Goal: Task Accomplishment & Management: Complete application form

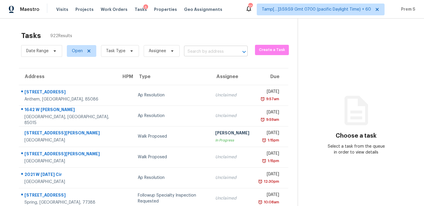
click at [199, 55] on input "text" at bounding box center [207, 51] width 47 height 9
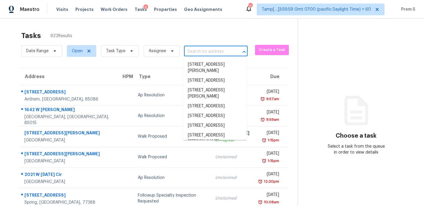
paste input "[STREET_ADDRESS]"
type input "[STREET_ADDRESS]"
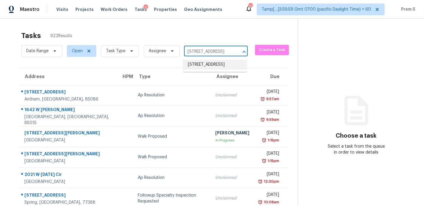
click at [202, 68] on li "[STREET_ADDRESS]" at bounding box center [215, 65] width 64 height 10
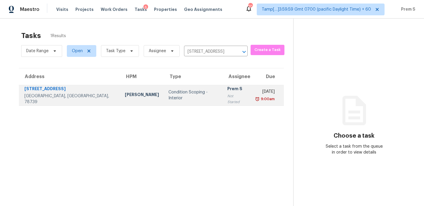
click at [227, 99] on div "Not Started" at bounding box center [236, 99] width 19 height 12
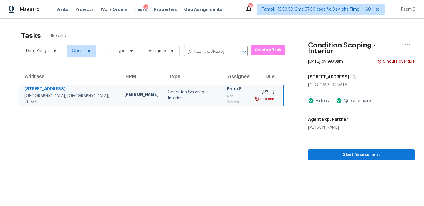
scroll to position [19, 0]
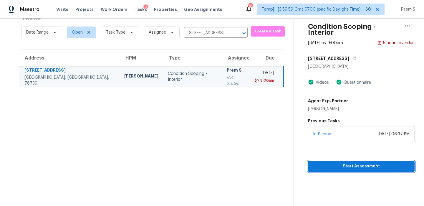
click at [369, 163] on span "Start Assessment" at bounding box center [361, 166] width 97 height 7
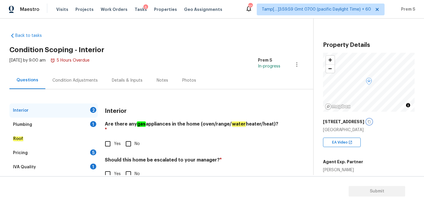
click at [369, 121] on icon "button" at bounding box center [370, 122] width 4 height 4
click at [212, 108] on div "Interior" at bounding box center [193, 110] width 176 height 15
click at [107, 141] on input "Yes" at bounding box center [108, 144] width 12 height 12
checkbox input "true"
click at [110, 169] on input "Yes" at bounding box center [108, 174] width 12 height 12
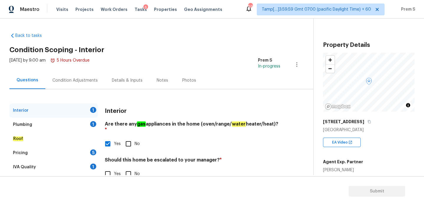
checkbox input "true"
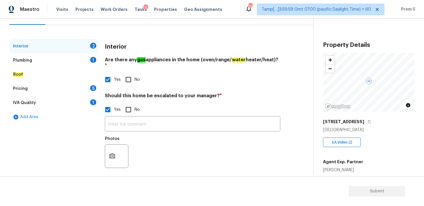
scroll to position [64, 0]
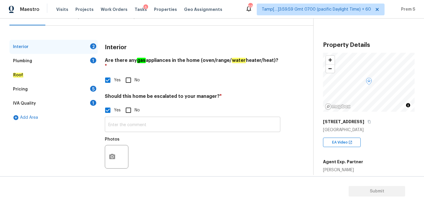
click at [151, 118] on input "text" at bounding box center [193, 125] width 176 height 14
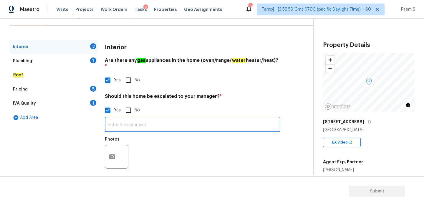
paste input "Multiple diagonal cracked tiles in line with ceiling cracks in home. No major s…"
type input "Multiple diagonal cracked tiles in line with ceiling cracks in home. No major s…"
click at [112, 153] on icon "button" at bounding box center [112, 156] width 7 height 7
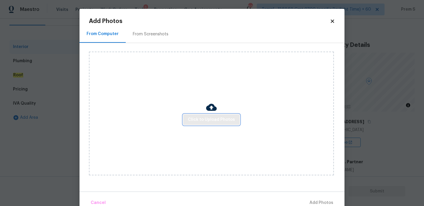
click at [219, 119] on span "Click to Upload Photos" at bounding box center [211, 119] width 47 height 7
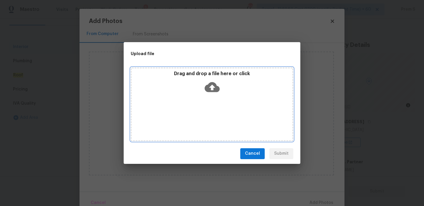
click at [210, 85] on icon at bounding box center [212, 87] width 15 height 10
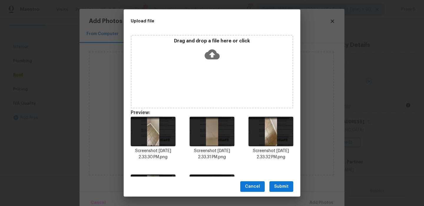
click at [275, 190] on button "Submit" at bounding box center [282, 186] width 24 height 11
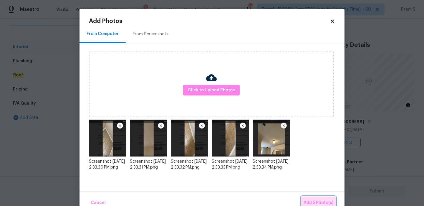
click at [317, 201] on span "Add 5 Photo(s)" at bounding box center [319, 202] width 30 height 7
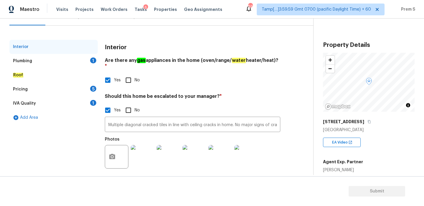
click at [88, 60] on div "Plumbing 1" at bounding box center [53, 61] width 88 height 14
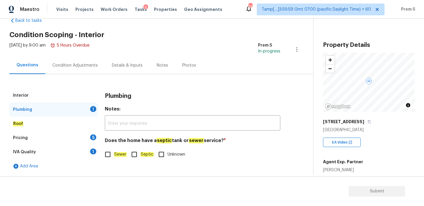
click at [110, 159] on input "Sewer" at bounding box center [108, 154] width 12 height 12
checkbox input "true"
click at [89, 135] on div "Pricing 5" at bounding box center [53, 138] width 88 height 14
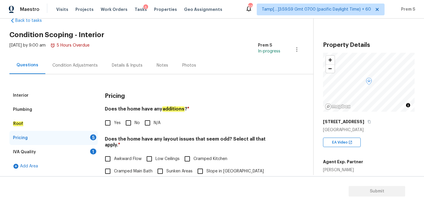
click at [135, 126] on label "No" at bounding box center [131, 123] width 18 height 12
click at [135, 126] on input "No" at bounding box center [128, 123] width 12 height 12
checkbox input "true"
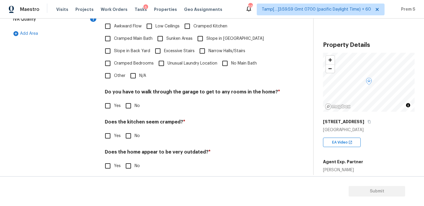
click at [131, 70] on input "N/A" at bounding box center [133, 76] width 12 height 12
checkbox input "true"
click at [129, 100] on input "No" at bounding box center [128, 106] width 12 height 12
checkbox input "true"
click at [132, 130] on input "No" at bounding box center [128, 136] width 12 height 12
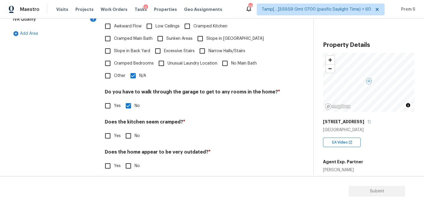
checkbox input "true"
click at [130, 163] on input "No" at bounding box center [128, 166] width 12 height 12
checkbox input "true"
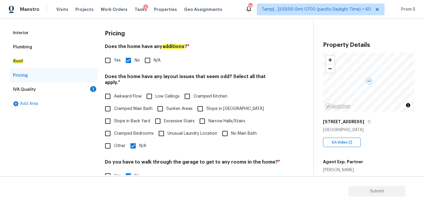
click at [94, 86] on div "1" at bounding box center [93, 89] width 6 height 6
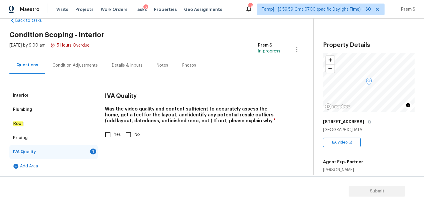
scroll to position [15, 0]
click at [113, 140] on input "Yes" at bounding box center [108, 134] width 12 height 12
checkbox input "true"
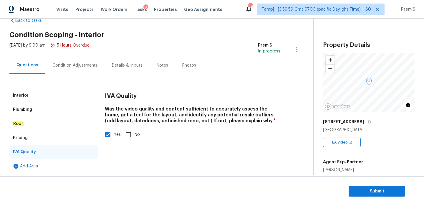
click at [79, 65] on div "Condition Adjustments" at bounding box center [74, 65] width 45 height 6
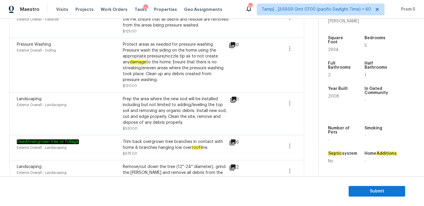
scroll to position [62, 0]
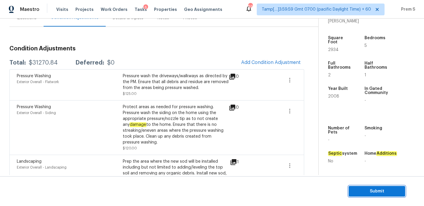
click at [365, 190] on span "Submit" at bounding box center [376, 191] width 47 height 7
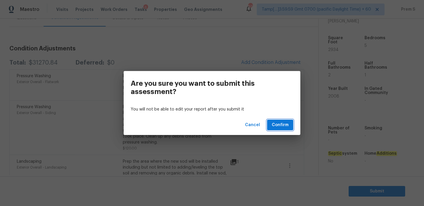
click at [285, 127] on span "Confirm" at bounding box center [280, 124] width 17 height 7
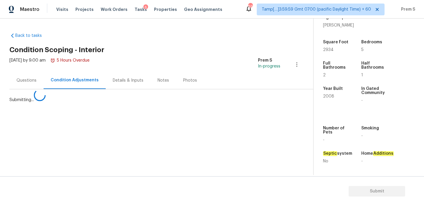
scroll to position [0, 0]
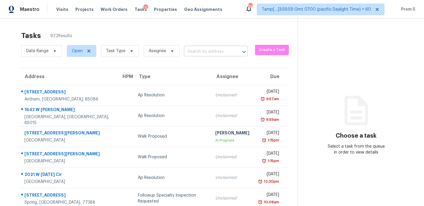
click at [209, 50] on input "text" at bounding box center [207, 51] width 47 height 9
paste input "[STREET_ADDRESS]"
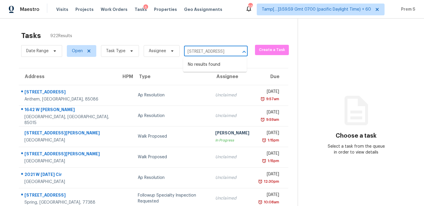
drag, startPoint x: 190, startPoint y: 50, endPoint x: 246, endPoint y: 50, distance: 56.0
click at [246, 50] on div "[STREET_ADDRESS] ​" at bounding box center [216, 51] width 64 height 9
type input "115 9th A"
click at [209, 67] on li "[STREET_ADDRESS]" at bounding box center [215, 65] width 64 height 10
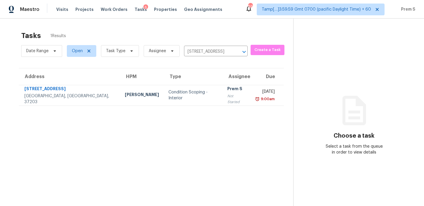
click at [251, 99] on td "[DATE] 9:00am" at bounding box center [267, 95] width 33 height 21
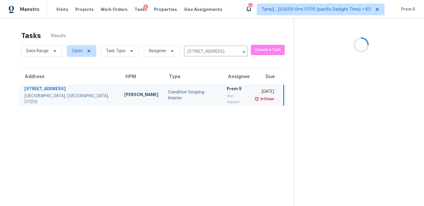
scroll to position [19, 0]
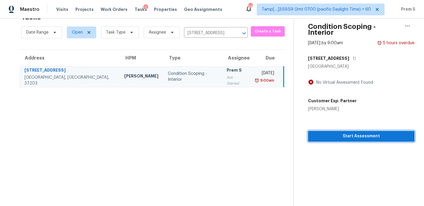
click at [358, 133] on span "Start Assessment" at bounding box center [361, 136] width 97 height 7
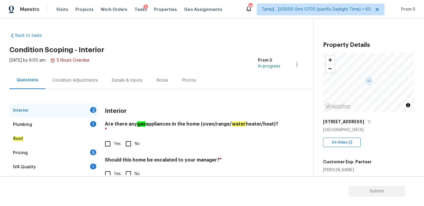
click at [129, 138] on input "No" at bounding box center [128, 144] width 12 height 12
checkbox input "true"
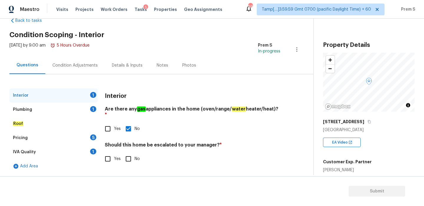
click at [127, 153] on input "No" at bounding box center [128, 159] width 12 height 12
checkbox input "true"
click at [94, 108] on div "1" at bounding box center [93, 109] width 6 height 6
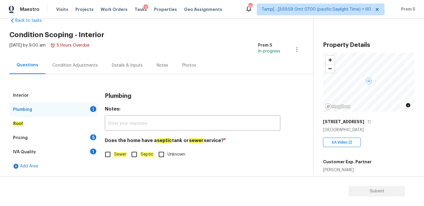
click at [108, 154] on input "Sewer" at bounding box center [108, 154] width 12 height 12
checkbox input "true"
click at [92, 137] on div "5" at bounding box center [93, 137] width 6 height 6
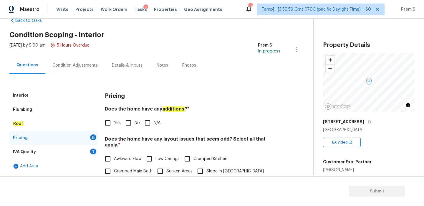
click at [128, 124] on input "No" at bounding box center [128, 123] width 12 height 12
checkbox input "true"
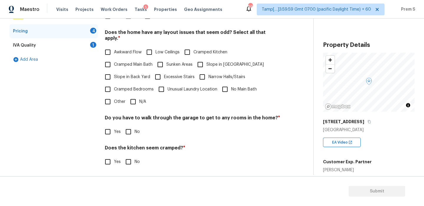
click at [134, 100] on input "N/A" at bounding box center [133, 101] width 12 height 12
checkbox input "true"
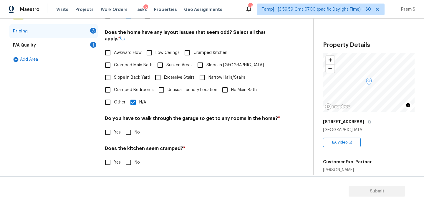
click at [131, 133] on div "Pricing Does the home have any additions ? * Yes No N/A Does the home have any …" at bounding box center [193, 94] width 176 height 224
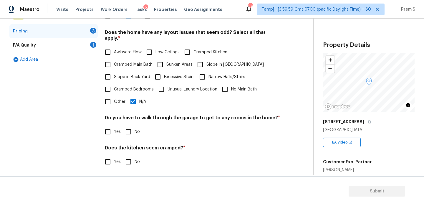
click at [130, 156] on input "No" at bounding box center [128, 162] width 12 height 12
checkbox input "true"
click at [129, 125] on input "No" at bounding box center [128, 131] width 12 height 12
checkbox input "true"
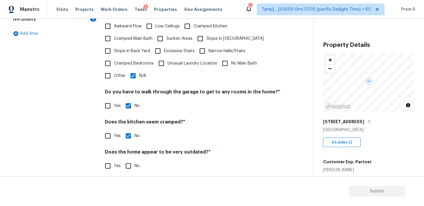
click at [129, 160] on input "No" at bounding box center [128, 166] width 12 height 12
checkbox input "true"
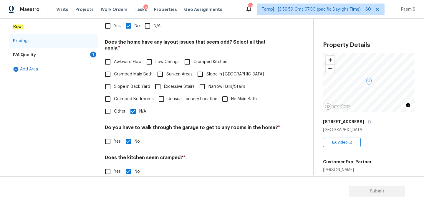
scroll to position [84, 0]
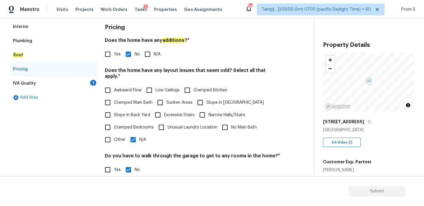
click at [92, 88] on div "IVA Quality 1" at bounding box center [53, 83] width 88 height 14
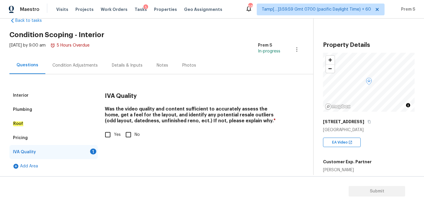
click at [108, 129] on input "Yes" at bounding box center [108, 134] width 12 height 12
checkbox input "true"
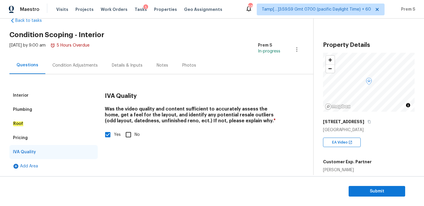
click at [88, 66] on div "Condition Adjustments" at bounding box center [74, 65] width 45 height 6
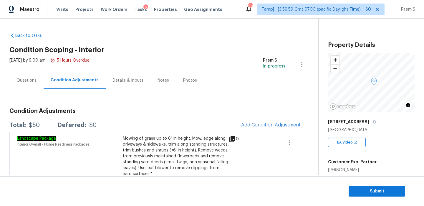
scroll to position [13, 0]
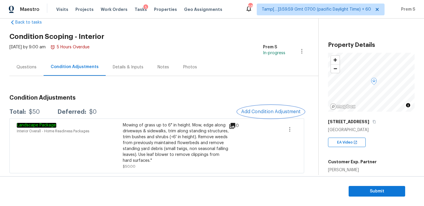
click at [270, 108] on button "Add Condition Adjustment" at bounding box center [271, 111] width 67 height 12
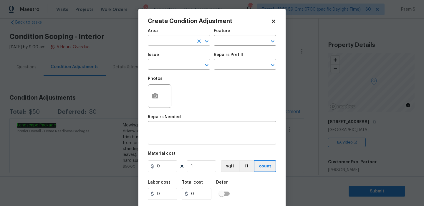
click at [173, 43] on input "text" at bounding box center [171, 41] width 46 height 9
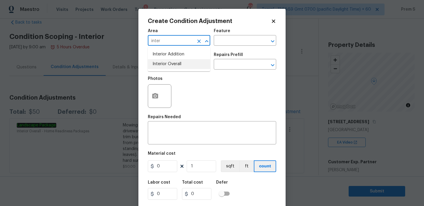
click at [189, 67] on li "Interior Overall" at bounding box center [179, 64] width 62 height 10
type input "Interior Overall"
click at [184, 62] on input "text" at bounding box center [171, 64] width 46 height 9
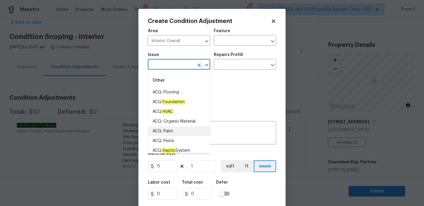
click at [174, 128] on li "ACQ: Paint" at bounding box center [179, 131] width 62 height 10
type input "ACQ: Paint"
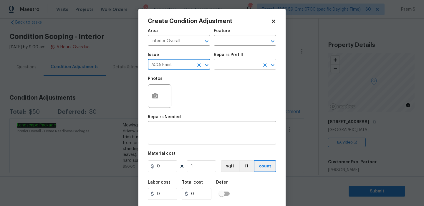
click at [238, 66] on input "text" at bounding box center [237, 64] width 46 height 9
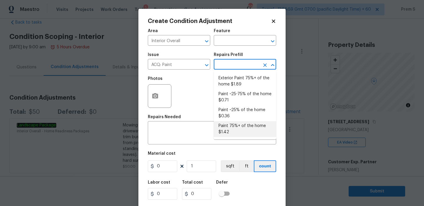
click at [329, 138] on body "Maestro Visits Projects Work Orders Tasks 5 Properties Geo Assignments 685 Tamp…" at bounding box center [212, 103] width 424 height 206
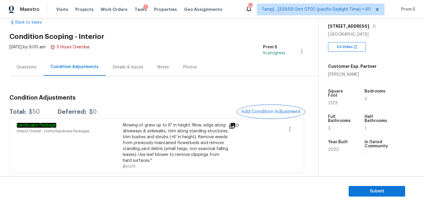
scroll to position [110, 0]
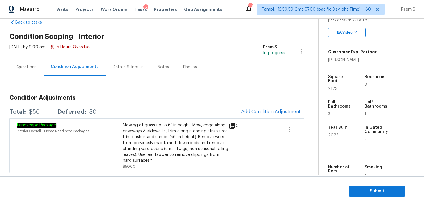
click at [270, 105] on div "Condition Adjustments Total: $50 Deferred: $0 Add Condition Adjustment Landscap…" at bounding box center [156, 131] width 295 height 83
click at [253, 110] on span "Add Condition Adjustment" at bounding box center [270, 111] width 59 height 5
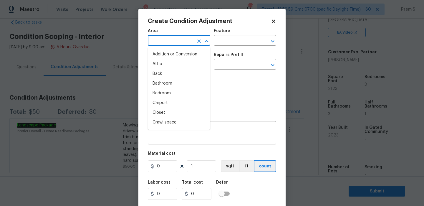
click at [169, 42] on input "text" at bounding box center [171, 41] width 46 height 9
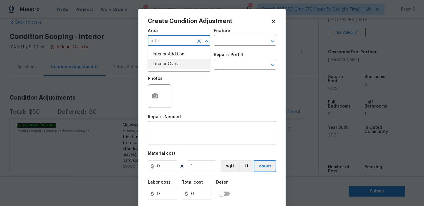
click at [182, 66] on li "Interior Overall" at bounding box center [179, 64] width 62 height 10
type input "Interior Overall"
click at [182, 66] on input "text" at bounding box center [171, 64] width 46 height 9
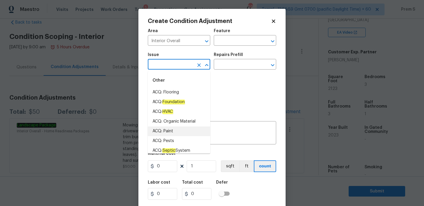
click at [174, 128] on li "ACQ: Paint" at bounding box center [179, 131] width 62 height 10
type input "ACQ: Paint"
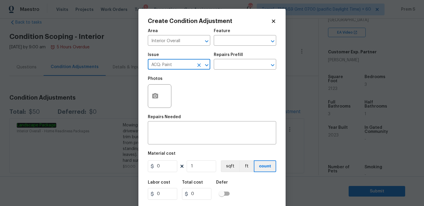
click at [174, 128] on textarea at bounding box center [211, 133] width 121 height 12
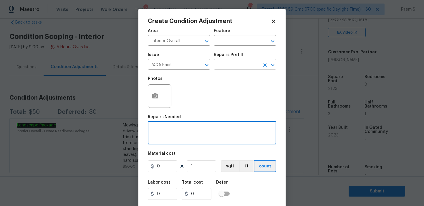
click at [249, 61] on input "text" at bounding box center [237, 64] width 46 height 9
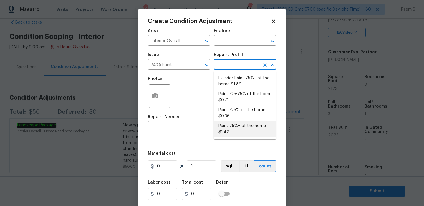
click at [242, 134] on li "Paint 75%+ of the home $1.42" at bounding box center [245, 129] width 62 height 16
type input "Acquisition"
type textarea "Acquisition Scope: 75%+ of the home will likely require interior paint"
type input "1.42"
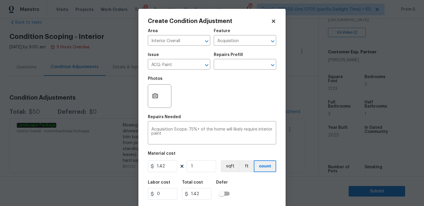
click at [199, 172] on figure "Material cost 1.42 1 sqft ft count" at bounding box center [212, 162] width 128 height 22
click at [206, 168] on input "1" at bounding box center [201, 166] width 29 height 12
type input "2"
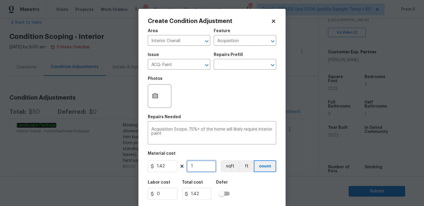
type input "2.84"
type input "21"
type input "29.82"
type input "212"
type input "301.04"
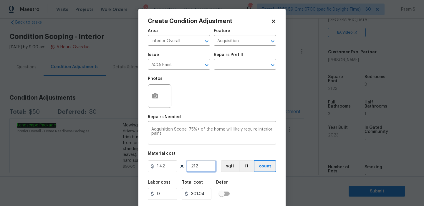
type input "2123"
type input "3014.66"
type input "2123"
click at [158, 96] on icon "button" at bounding box center [155, 95] width 7 height 7
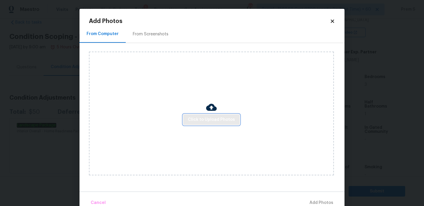
click at [214, 115] on button "Click to Upload Photos" at bounding box center [211, 119] width 57 height 11
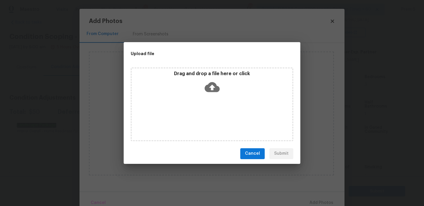
click at [211, 87] on icon at bounding box center [212, 87] width 15 height 10
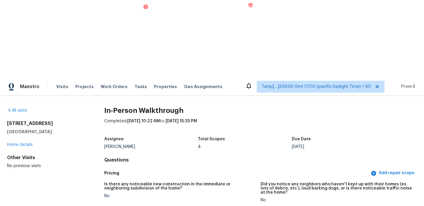
click at [19, 108] on div "All visits" at bounding box center [46, 111] width 78 height 6
click at [22, 108] on link "All visits" at bounding box center [17, 110] width 20 height 4
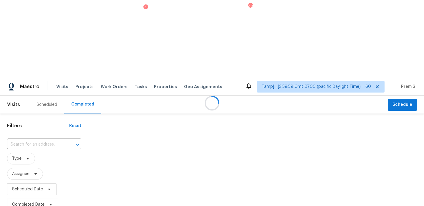
click at [18, 64] on div at bounding box center [212, 103] width 424 height 206
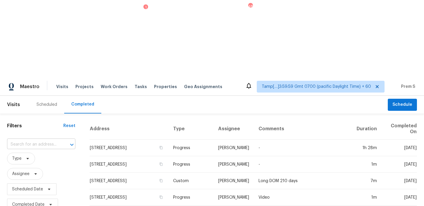
click at [36, 140] on input "text" at bounding box center [33, 144] width 52 height 9
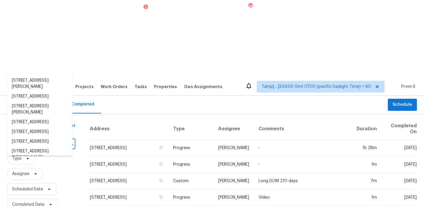
paste input "[STREET_ADDRESS]"
type input "[STREET_ADDRESS]"
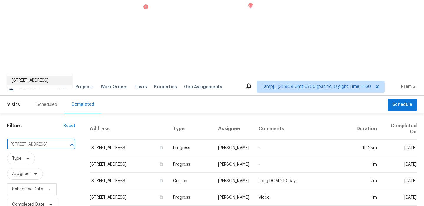
click at [33, 80] on li "[STREET_ADDRESS]" at bounding box center [39, 81] width 65 height 10
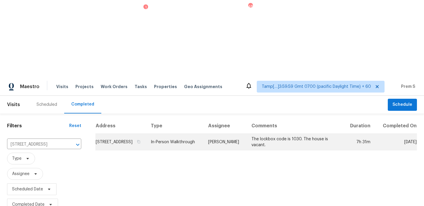
click at [129, 134] on td "[STREET_ADDRESS]" at bounding box center [120, 142] width 51 height 16
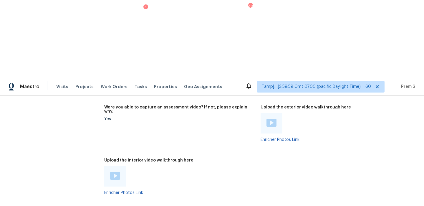
scroll to position [1362, 0]
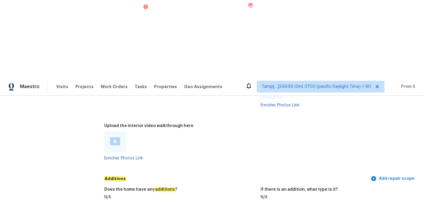
click at [114, 137] on img at bounding box center [115, 141] width 10 height 8
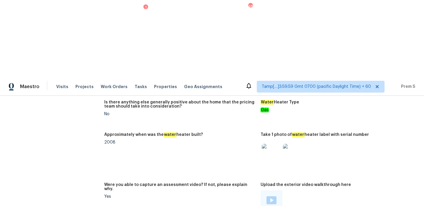
scroll to position [1047, 0]
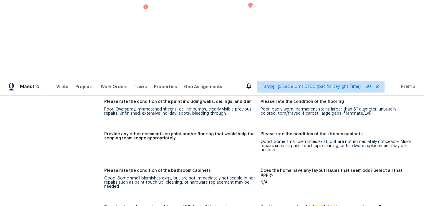
drag, startPoint x: 284, startPoint y: 135, endPoint x: 386, endPoint y: 138, distance: 102.3
copy p "Multiple diagonal cracked tiles in line with ceiling cracks in home. No major s…"
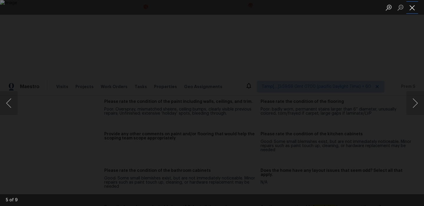
click at [414, 9] on button "Close lightbox" at bounding box center [412, 7] width 12 height 10
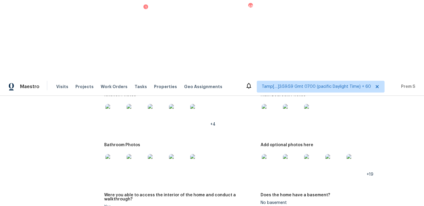
scroll to position [821, 0]
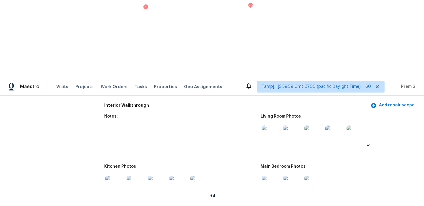
click at [269, 125] on img at bounding box center [271, 134] width 19 height 19
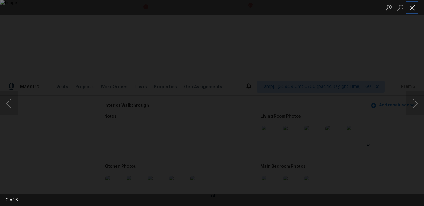
click at [411, 7] on button "Close lightbox" at bounding box center [412, 7] width 12 height 10
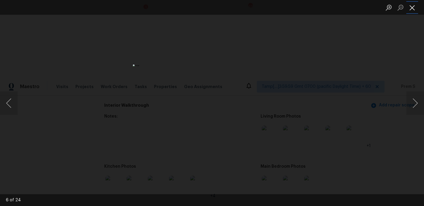
click at [411, 10] on button "Close lightbox" at bounding box center [412, 7] width 12 height 10
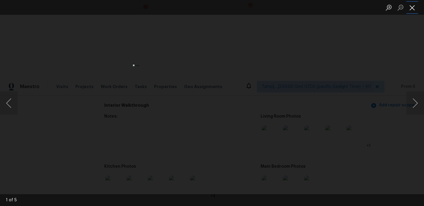
click at [415, 8] on button "Close lightbox" at bounding box center [412, 7] width 12 height 10
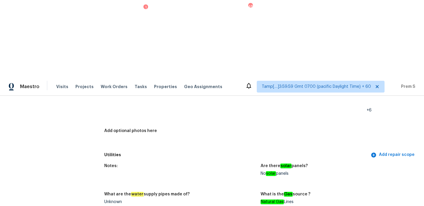
scroll to position [0, 0]
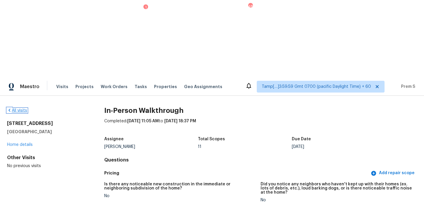
click at [19, 108] on link "All visits" at bounding box center [17, 110] width 20 height 4
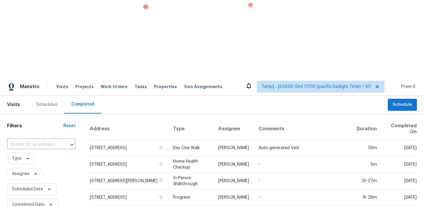
click at [36, 140] on input "text" at bounding box center [33, 144] width 52 height 9
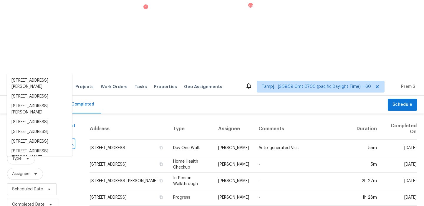
paste input "[STREET_ADDRESS]"
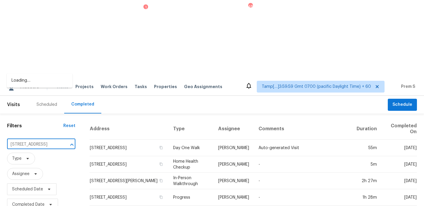
scroll to position [0, 25]
drag, startPoint x: 12, startPoint y: 66, endPoint x: 73, endPoint y: 70, distance: 61.1
type input "115 9th A"
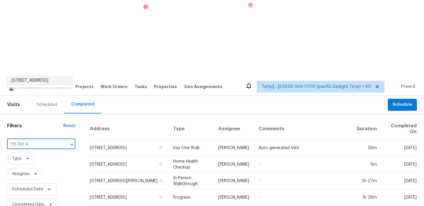
click at [44, 76] on li "[STREET_ADDRESS]" at bounding box center [40, 81] width 66 height 10
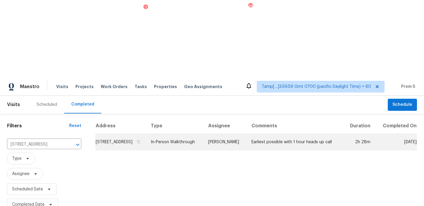
click at [113, 134] on td "[STREET_ADDRESS]" at bounding box center [120, 142] width 51 height 16
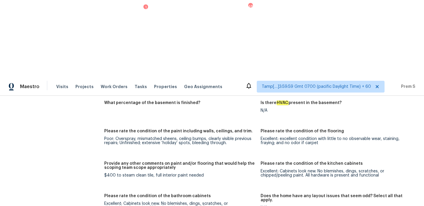
scroll to position [1128, 0]
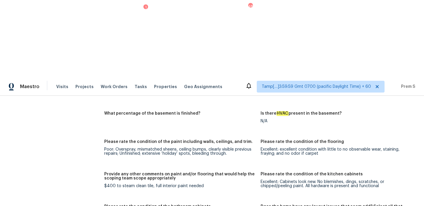
scroll to position [798, 0]
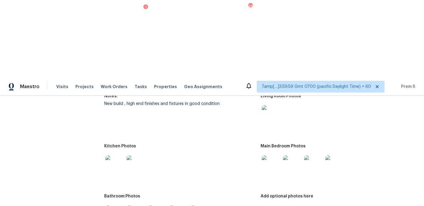
click at [278, 155] on img at bounding box center [271, 164] width 19 height 19
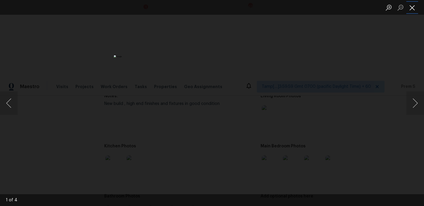
click at [412, 7] on button "Close lightbox" at bounding box center [412, 7] width 12 height 10
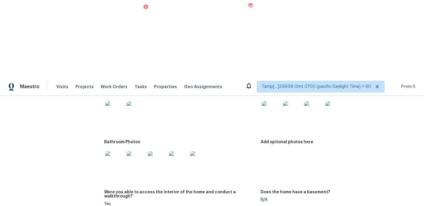
scroll to position [0, 0]
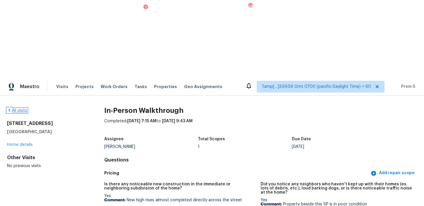
click at [24, 108] on link "All visits" at bounding box center [17, 110] width 20 height 4
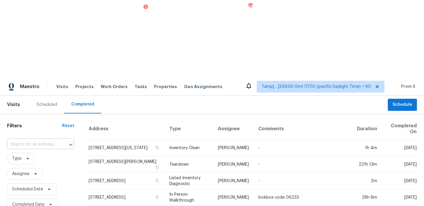
click at [29, 140] on input "text" at bounding box center [32, 144] width 51 height 9
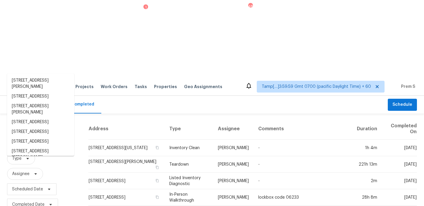
paste input "197 Buena Vista St Winder GA 30680"
type input "197 Buena Vista St Winder GA 30680"
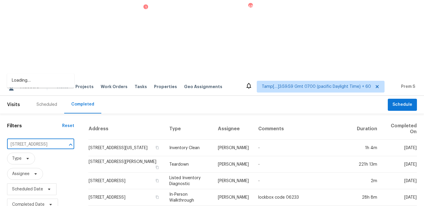
scroll to position [0, 24]
click at [47, 84] on li "197 Buena Vista St, Winder, GA 30680" at bounding box center [40, 81] width 67 height 10
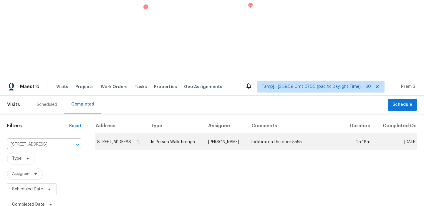
click at [123, 134] on td "197 Buena Vista St, Winder, GA 30680" at bounding box center [120, 142] width 51 height 16
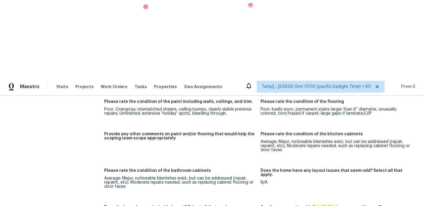
scroll to position [1322, 0]
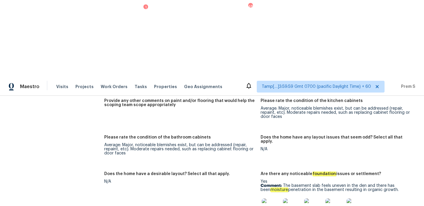
drag, startPoint x: 284, startPoint y: 103, endPoint x: 398, endPoint y: 108, distance: 114.1
click at [398, 183] on p "Comment: The basement slab feels uneven in the den and there has been moisture …" at bounding box center [337, 187] width 152 height 8
copy p "The basement slab feels uneven in the den and there has been moisture penetrati…"
click at [267, 198] on img at bounding box center [271, 207] width 19 height 19
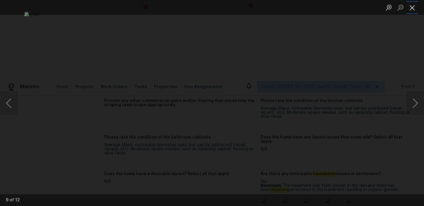
click at [414, 5] on button "Close lightbox" at bounding box center [412, 7] width 12 height 10
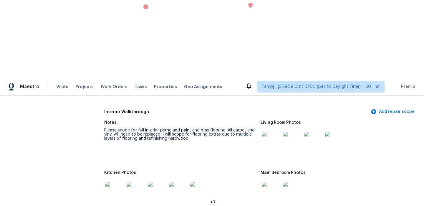
scroll to position [1020, 0]
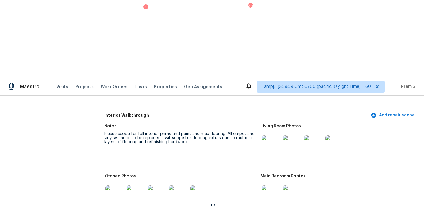
click at [275, 135] on img at bounding box center [271, 144] width 19 height 19
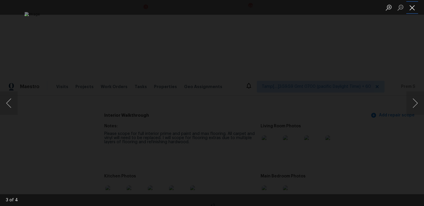
click at [409, 10] on button "Close lightbox" at bounding box center [412, 7] width 12 height 10
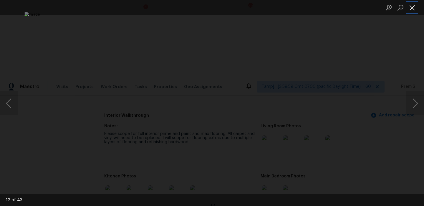
click at [412, 6] on button "Close lightbox" at bounding box center [412, 7] width 12 height 10
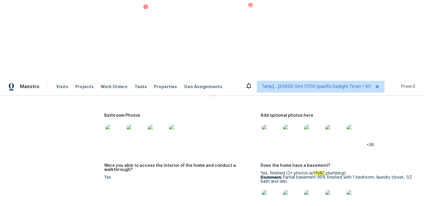
scroll to position [0, 0]
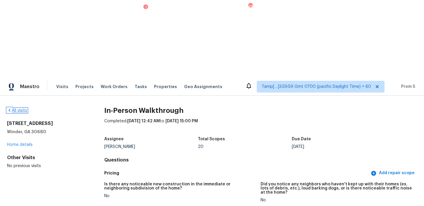
click at [21, 108] on link "All visits" at bounding box center [17, 110] width 20 height 4
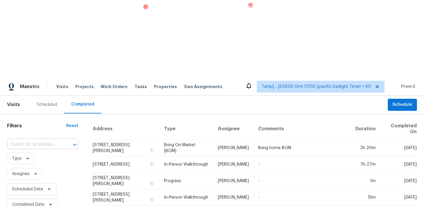
click at [32, 140] on input "text" at bounding box center [34, 144] width 55 height 9
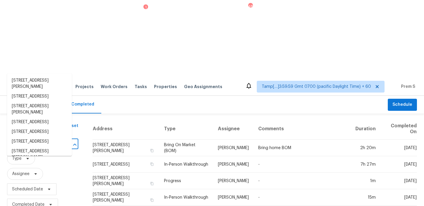
paste input "3266 Tumwater Valley Dr Pickerington OH 43147"
type input "3266 Tumwater Valley Dr Pickerington OH 43147"
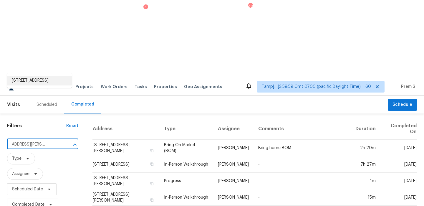
click at [32, 84] on li "3266 Tumwater Valley Dr, Pickerington, OH 43147" at bounding box center [39, 81] width 65 height 10
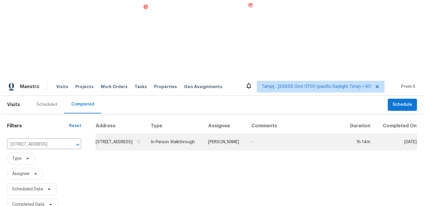
click at [114, 134] on td "3266 Tumwater Valley Dr, Pickerington, OH 43147" at bounding box center [120, 142] width 51 height 16
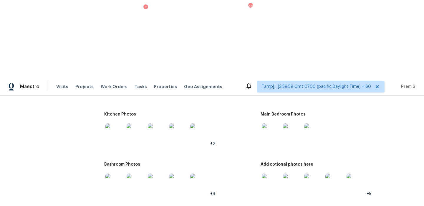
scroll to position [667, 0]
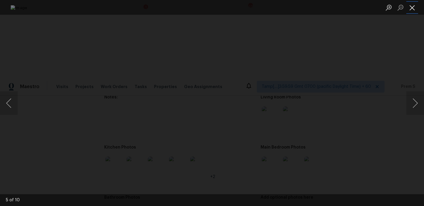
click at [411, 7] on button "Close lightbox" at bounding box center [412, 7] width 12 height 10
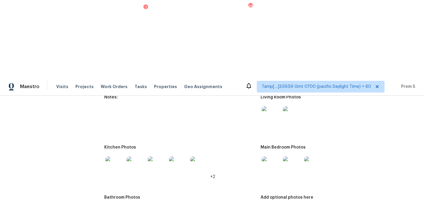
click at [267, 156] on img at bounding box center [271, 165] width 19 height 19
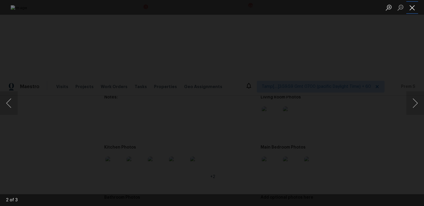
click at [411, 7] on button "Close lightbox" at bounding box center [412, 7] width 12 height 10
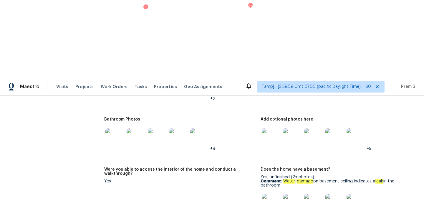
scroll to position [730, 0]
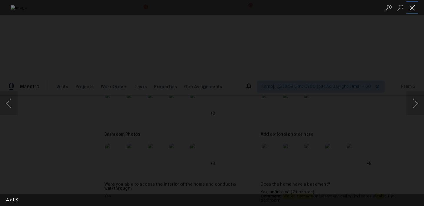
click at [412, 8] on button "Close lightbox" at bounding box center [412, 7] width 12 height 10
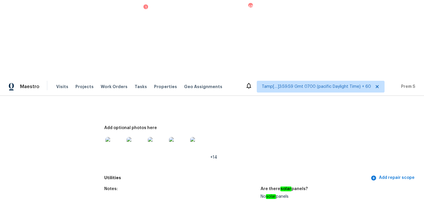
scroll to position [0, 0]
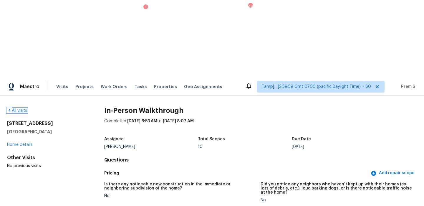
click at [18, 108] on link "All visits" at bounding box center [17, 110] width 20 height 4
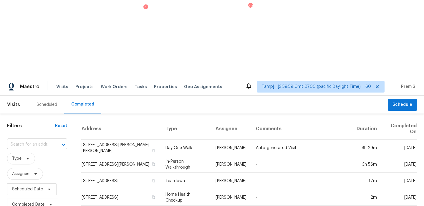
click at [43, 140] on input "text" at bounding box center [29, 144] width 44 height 9
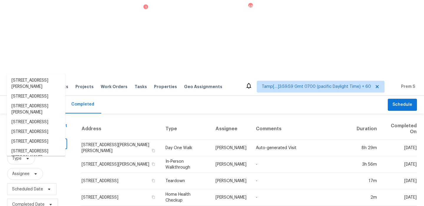
paste input "5964 Rain Cloud Rd Knoxville TN 37918"
type input "5964 Rain Cloud Rd Knoxville TN 37918"
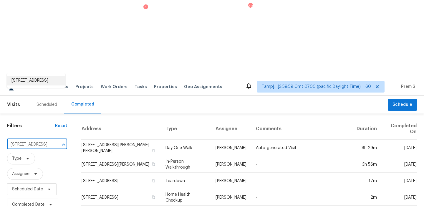
click at [38, 85] on li "5964 Rain Cloud Rd, Knoxville, TN 37918" at bounding box center [36, 81] width 59 height 10
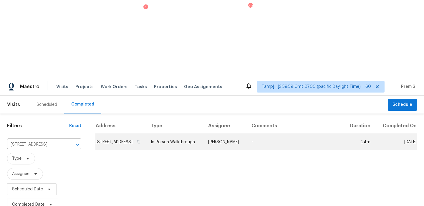
click at [115, 134] on td "5964 Rain Cloud Rd, Knoxville, TN 37918" at bounding box center [120, 142] width 51 height 16
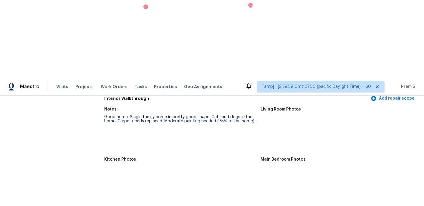
scroll to position [758, 0]
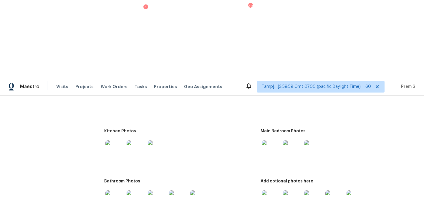
click at [271, 190] on img at bounding box center [271, 199] width 19 height 19
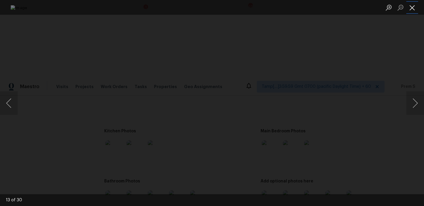
click at [413, 7] on button "Close lightbox" at bounding box center [412, 7] width 12 height 10
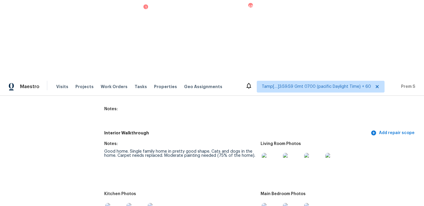
scroll to position [722, 0]
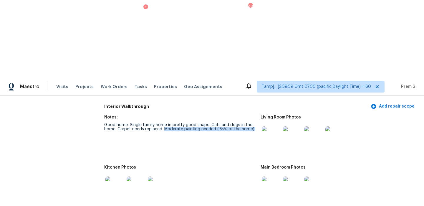
drag, startPoint x: 164, startPoint y: 48, endPoint x: 252, endPoint y: 50, distance: 87.5
click at [252, 115] on figure "Notes: Good home. Single family home in pretty good shape. Cats and dogs in the…" at bounding box center [182, 136] width 156 height 43
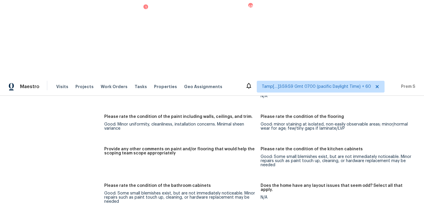
scroll to position [0, 0]
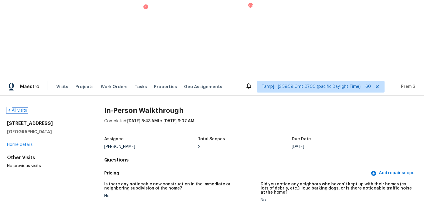
click at [11, 108] on link "All visits" at bounding box center [17, 110] width 20 height 4
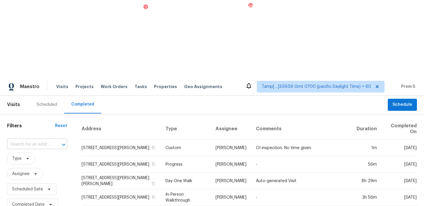
click at [48, 140] on input "text" at bounding box center [29, 144] width 44 height 9
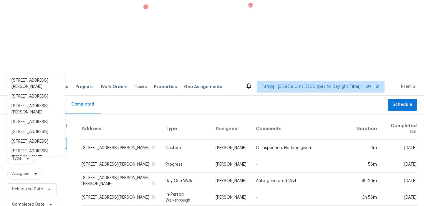
paste input "436 Cordova Loop Seguin TX 78155"
type input "436 Cordova Loop Seguin TX 78155"
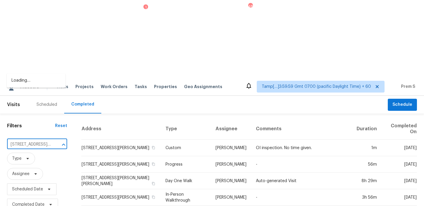
scroll to position [0, 30]
click at [33, 82] on li "436 Cordova Loop, Seguin, TX 78155" at bounding box center [36, 84] width 59 height 16
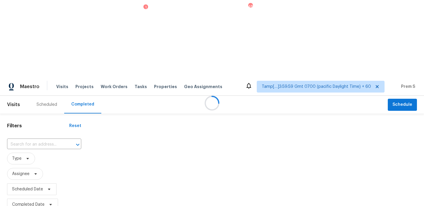
type input "436 Cordova Loop, Seguin, TX 78155"
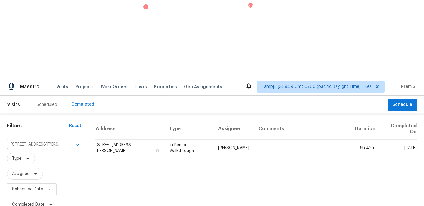
click at [105, 118] on div "Address Type Assignee Comments Duration Completed On 436 Cordova Loop, Seguin, …" at bounding box center [256, 165] width 336 height 94
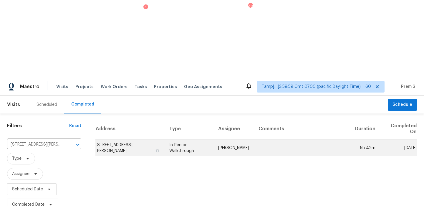
click at [117, 140] on td "436 Cordova Loop, Seguin, TX 78155" at bounding box center [129, 148] width 69 height 16
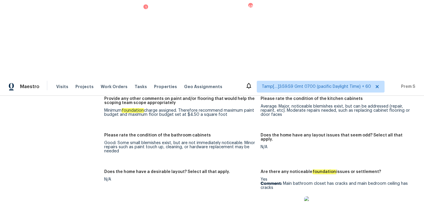
scroll to position [882, 0]
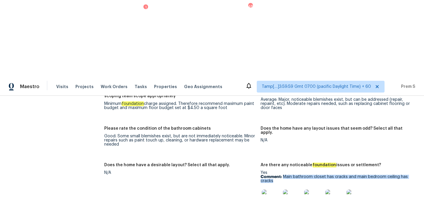
drag, startPoint x: 284, startPoint y: 92, endPoint x: 407, endPoint y: 95, distance: 123.1
click at [407, 175] on p "Comment: Main bathroom closet has cracks and main bedroom ceiling has cracks" at bounding box center [337, 179] width 152 height 8
copy p "Main bathroom closet has cracks and main bedroom ceiling has cracks"
click at [272, 189] on img at bounding box center [271, 198] width 19 height 19
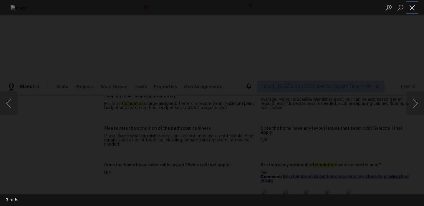
click at [411, 8] on button "Close lightbox" at bounding box center [412, 7] width 12 height 10
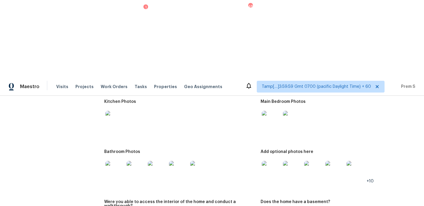
scroll to position [624, 0]
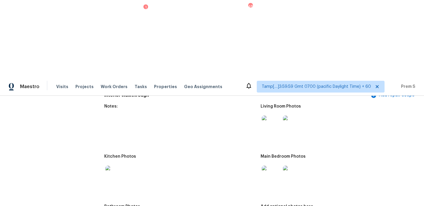
click at [269, 115] on img at bounding box center [271, 124] width 19 height 19
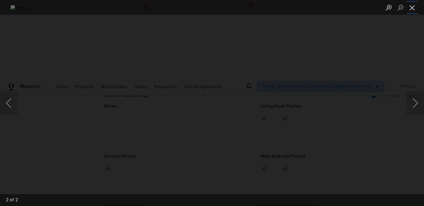
click at [412, 10] on button "Close lightbox" at bounding box center [412, 7] width 12 height 10
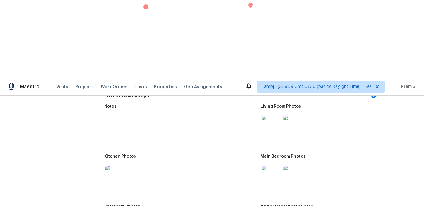
click at [273, 166] on img at bounding box center [271, 175] width 19 height 19
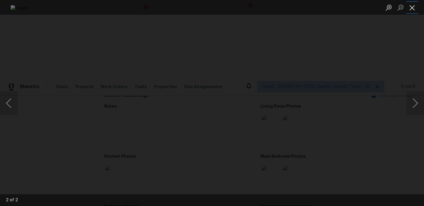
click at [414, 9] on button "Close lightbox" at bounding box center [412, 7] width 12 height 10
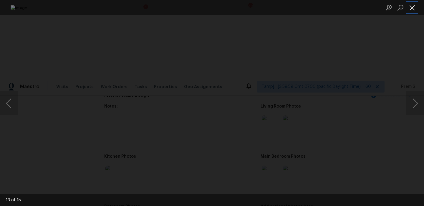
click at [414, 6] on button "Close lightbox" at bounding box center [412, 7] width 12 height 10
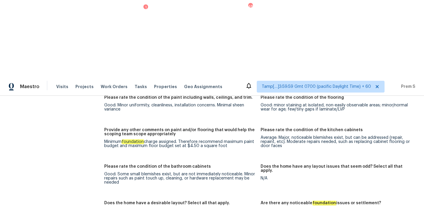
scroll to position [842, 0]
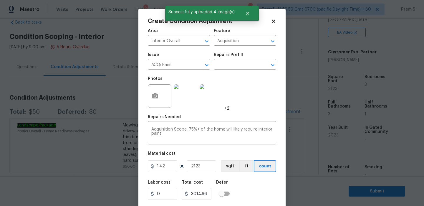
scroll to position [14, 0]
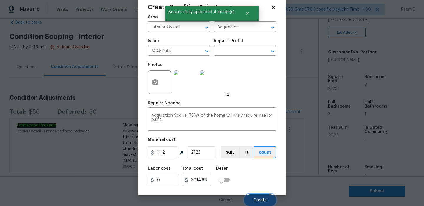
click at [264, 199] on span "Create" at bounding box center [260, 200] width 13 height 4
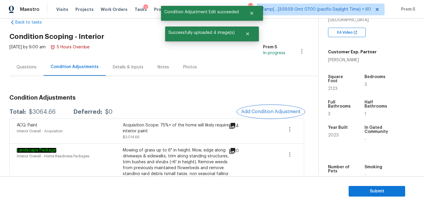
scroll to position [0, 0]
click at [257, 116] on button "Add Condition Adjustment" at bounding box center [271, 111] width 67 height 12
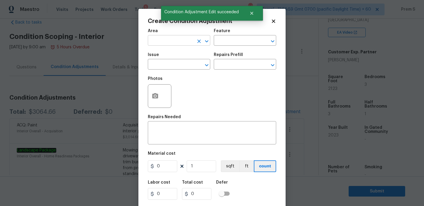
click at [166, 42] on input "text" at bounding box center [171, 41] width 46 height 9
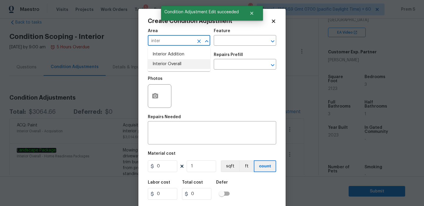
click at [185, 64] on li "Interior Overall" at bounding box center [179, 64] width 62 height 10
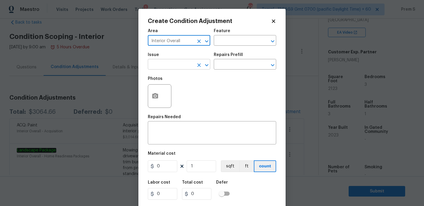
type input "Interior Overall"
click at [174, 66] on input "text" at bounding box center [171, 64] width 46 height 9
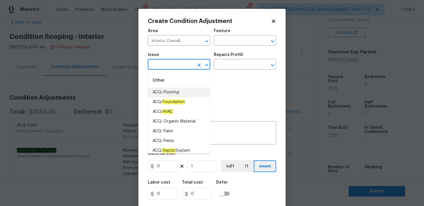
click at [190, 91] on li "ACQ: Flooring" at bounding box center [179, 92] width 62 height 10
type input "ACQ: Flooring"
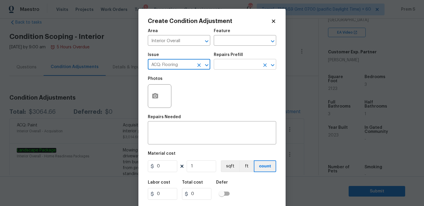
click at [242, 65] on input "text" at bounding box center [237, 64] width 46 height 9
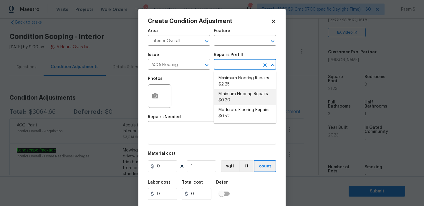
click at [239, 94] on li "Minimum Flooring Repairs $0.20" at bounding box center [245, 97] width 62 height 16
type input "Acquisition"
type textarea "Acquisition Scope: Minimum flooring repairs"
type input "0.2"
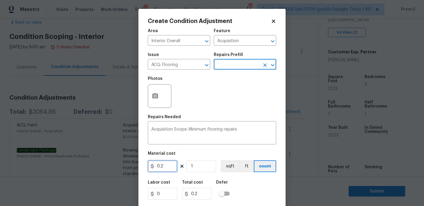
click at [165, 163] on input "0.2" at bounding box center [162, 166] width 29 height 12
type input "400"
click at [271, 192] on div "Labor cost 0 Total cost 400 Defer" at bounding box center [212, 190] width 128 height 27
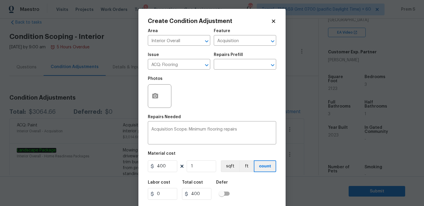
scroll to position [14, 0]
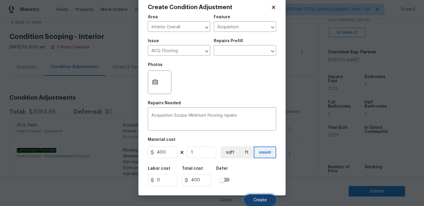
click at [263, 202] on button "Create" at bounding box center [260, 200] width 32 height 12
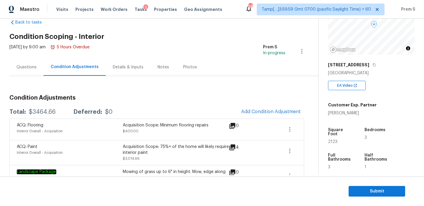
scroll to position [60, 0]
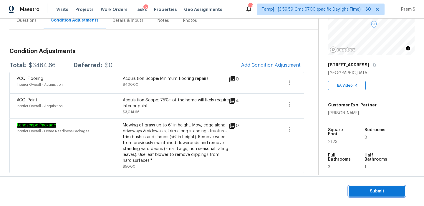
click at [360, 190] on span "Submit" at bounding box center [376, 191] width 47 height 7
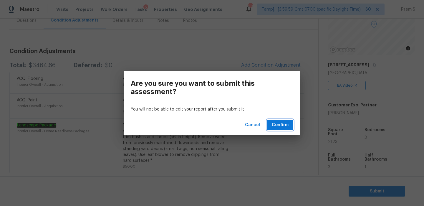
click at [283, 125] on span "Confirm" at bounding box center [280, 124] width 17 height 7
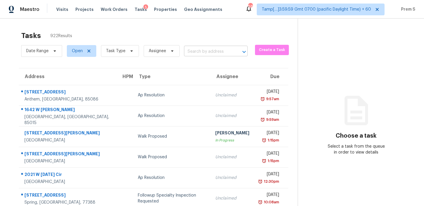
click at [206, 51] on input "text" at bounding box center [207, 51] width 47 height 9
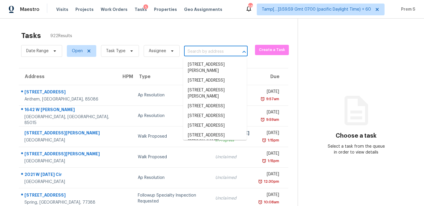
paste input "197 Buena Vista St Winder GA 30680"
type input "197 Buena Vista St Winder GA 30680"
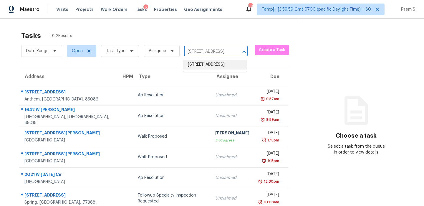
click at [214, 65] on li "197 Buena Vista St, Winder, GA 30680" at bounding box center [215, 65] width 64 height 10
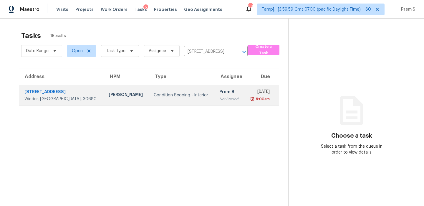
click at [219, 97] on div "Not Started" at bounding box center [229, 99] width 20 height 6
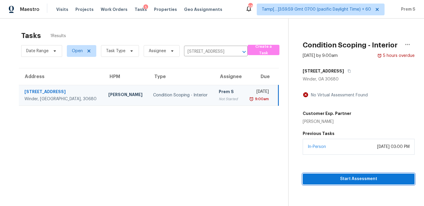
click at [340, 177] on span "Start Assessment" at bounding box center [358, 178] width 102 height 7
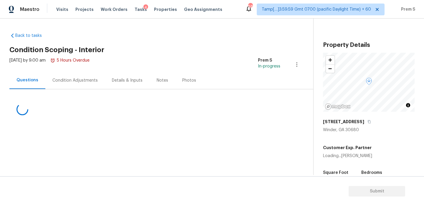
scroll to position [15, 0]
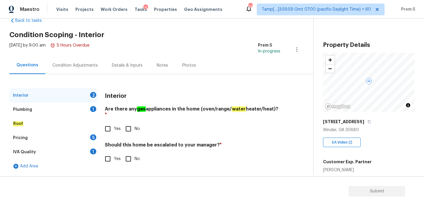
click at [109, 153] on input "Yes" at bounding box center [108, 159] width 12 height 12
checkbox input "true"
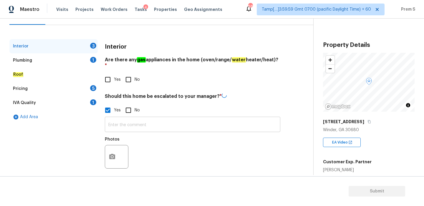
scroll to position [64, 0]
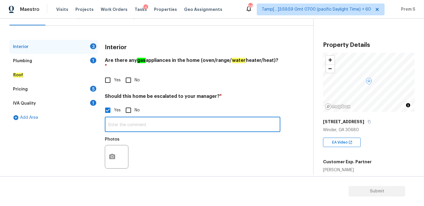
click at [147, 123] on input "text" at bounding box center [193, 125] width 176 height 14
paste input "The basement slab feels uneven in the den and there has been moisture penetrati…"
type input "The basement slab feels uneven in the den and there has been moisture penetrati…"
click at [111, 153] on icon "button" at bounding box center [112, 156] width 7 height 7
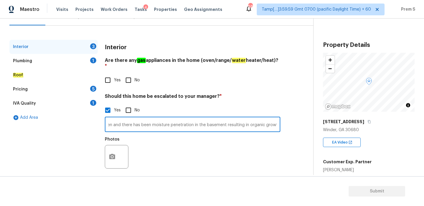
scroll to position [0, 0]
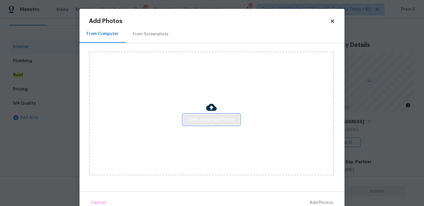
click at [203, 120] on span "Click to Upload Photos" at bounding box center [211, 119] width 47 height 7
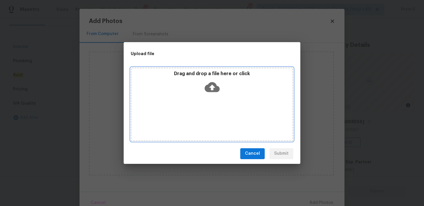
click at [216, 87] on icon at bounding box center [212, 87] width 15 height 10
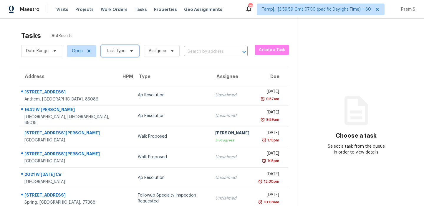
click at [119, 54] on span "Task Type" at bounding box center [120, 51] width 38 height 12
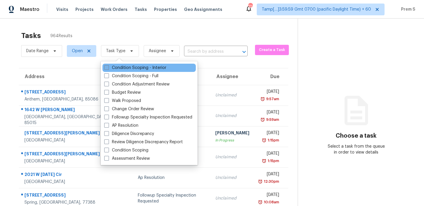
click at [125, 66] on label "Condition Scoping - Interior" at bounding box center [135, 68] width 62 height 6
click at [108, 66] on input "Condition Scoping - Interior" at bounding box center [106, 67] width 4 height 4
checkbox input "true"
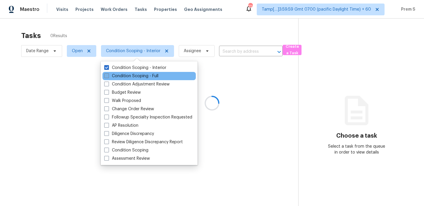
click at [125, 77] on label "Condition Scoping - Full" at bounding box center [131, 76] width 54 height 6
click at [108, 77] on input "Condition Scoping - Full" at bounding box center [106, 75] width 4 height 4
checkbox input "true"
